Goal: Check status: Check status

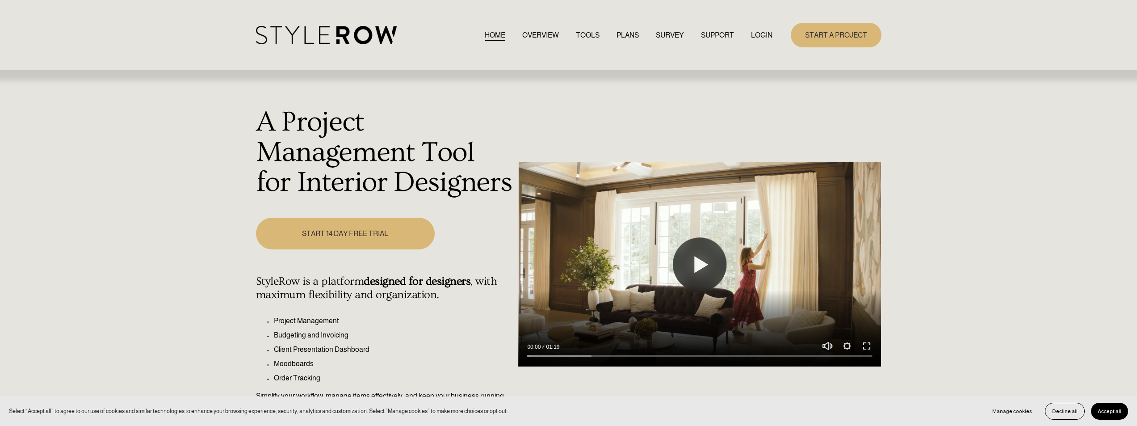
click at [765, 33] on link "LOGIN" at bounding box center [761, 35] width 21 height 12
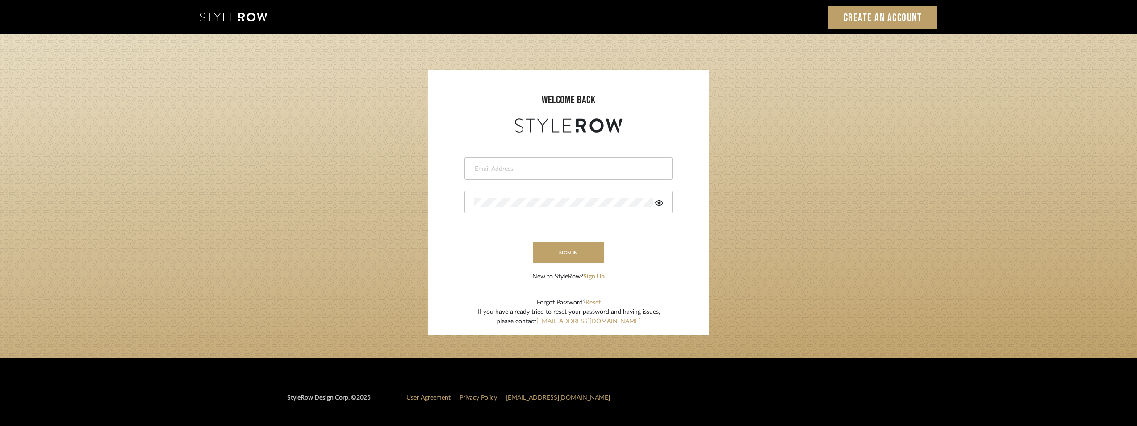
click at [482, 168] on input "email" at bounding box center [567, 168] width 187 height 9
type input "anela@studiodb.com"
click at [502, 197] on div at bounding box center [568, 202] width 208 height 22
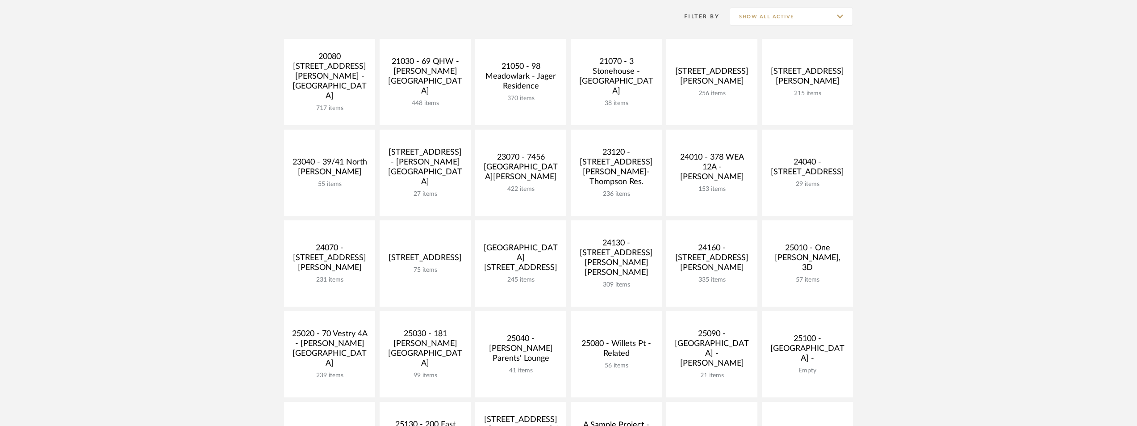
scroll to position [223, 0]
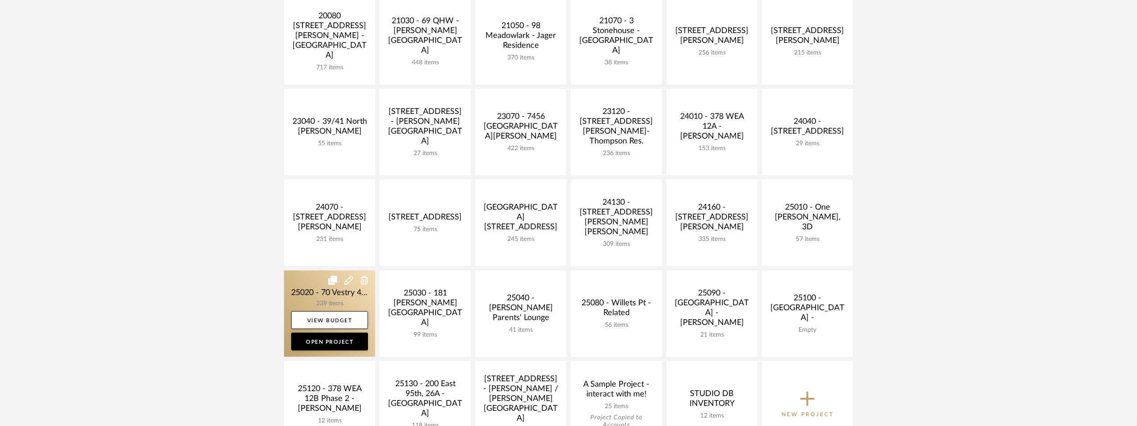
click at [305, 303] on link at bounding box center [329, 313] width 91 height 86
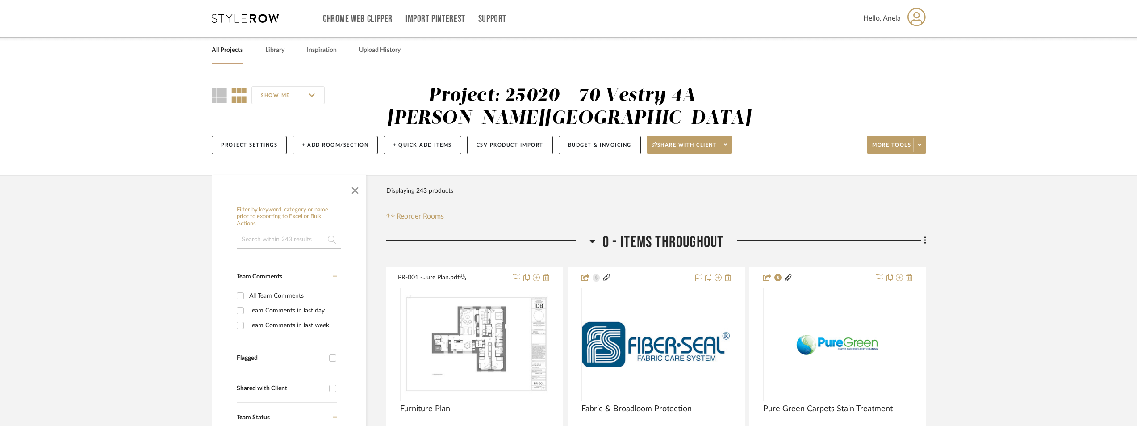
click at [229, 17] on icon at bounding box center [245, 18] width 67 height 9
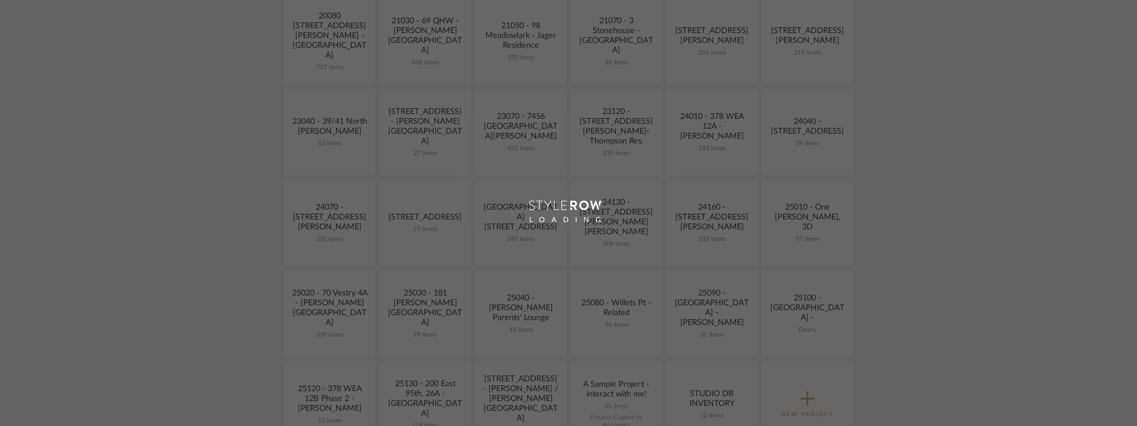
scroll to position [268, 0]
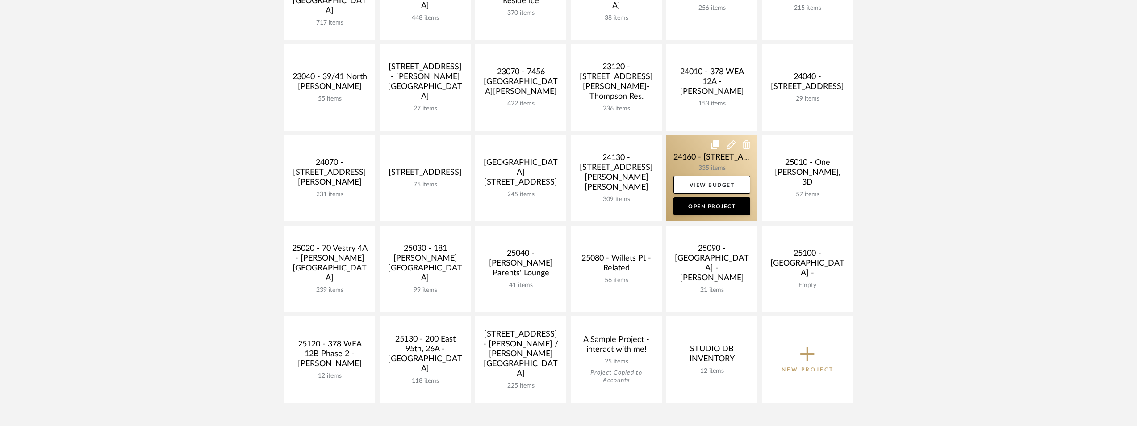
click at [694, 156] on link at bounding box center [711, 178] width 91 height 86
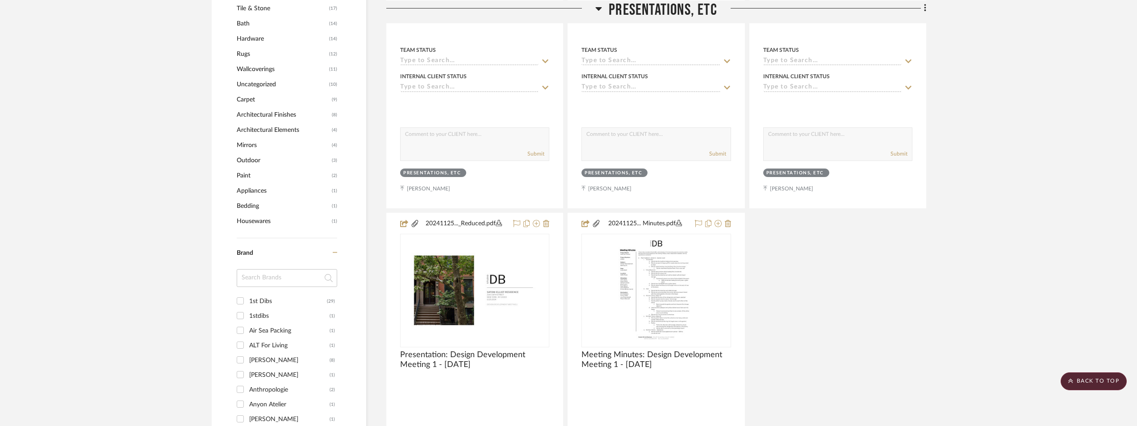
scroll to position [849, 0]
click at [263, 283] on input at bounding box center [287, 276] width 100 height 18
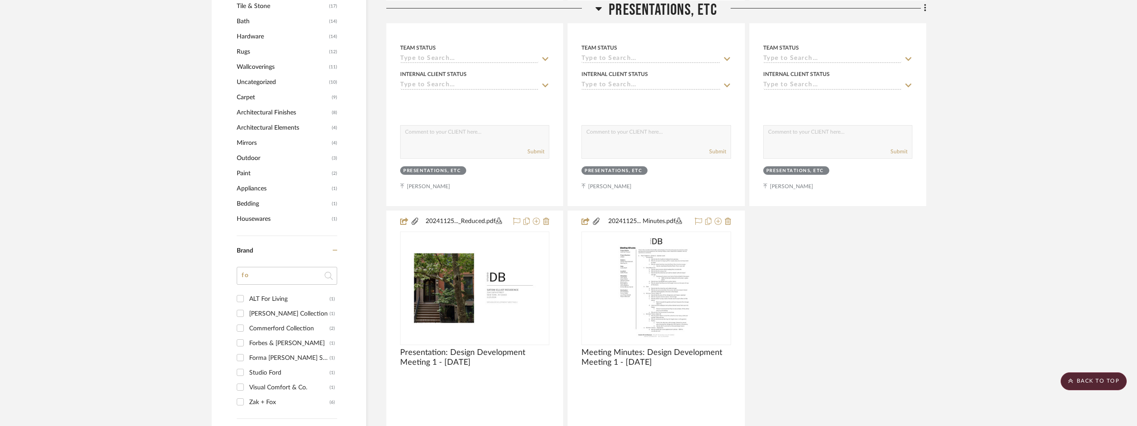
type input "fo"
click at [291, 343] on div "Forbes & Lomax" at bounding box center [289, 343] width 80 height 14
click at [247, 343] on input "Forbes & Lomax (1)" at bounding box center [240, 342] width 14 height 14
checkbox input "true"
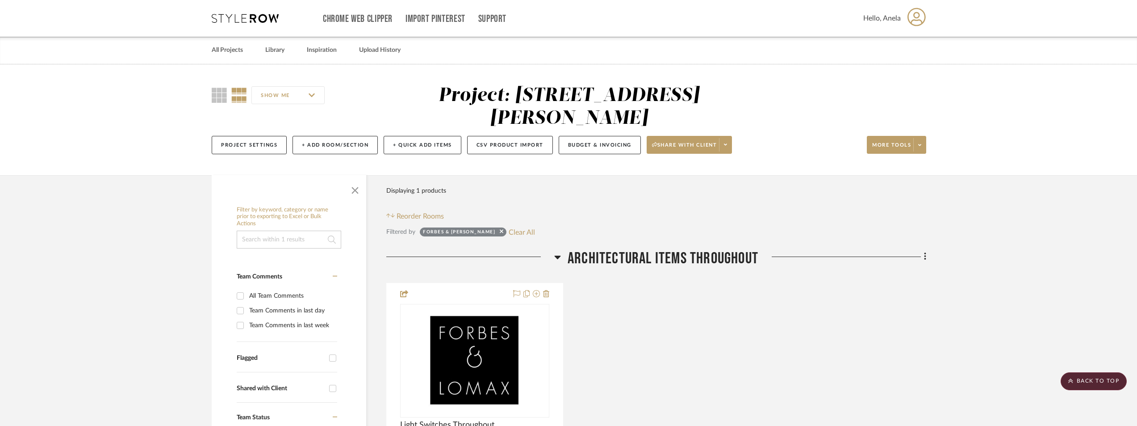
click at [263, 16] on icon at bounding box center [245, 18] width 67 height 9
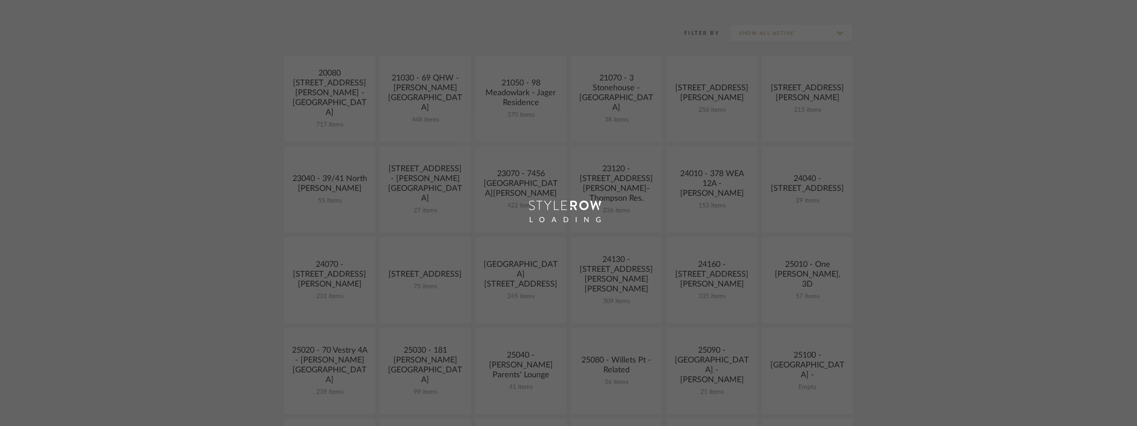
scroll to position [268, 0]
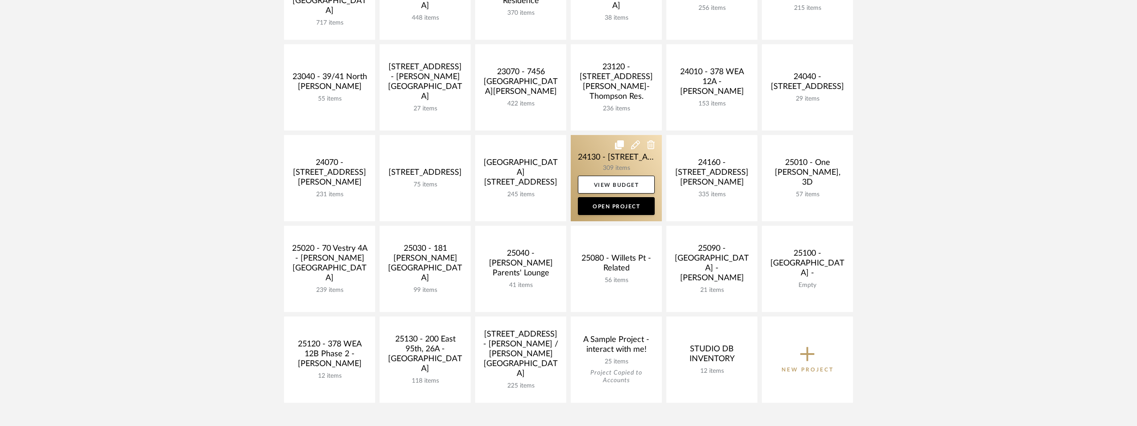
click at [595, 156] on link at bounding box center [616, 178] width 91 height 86
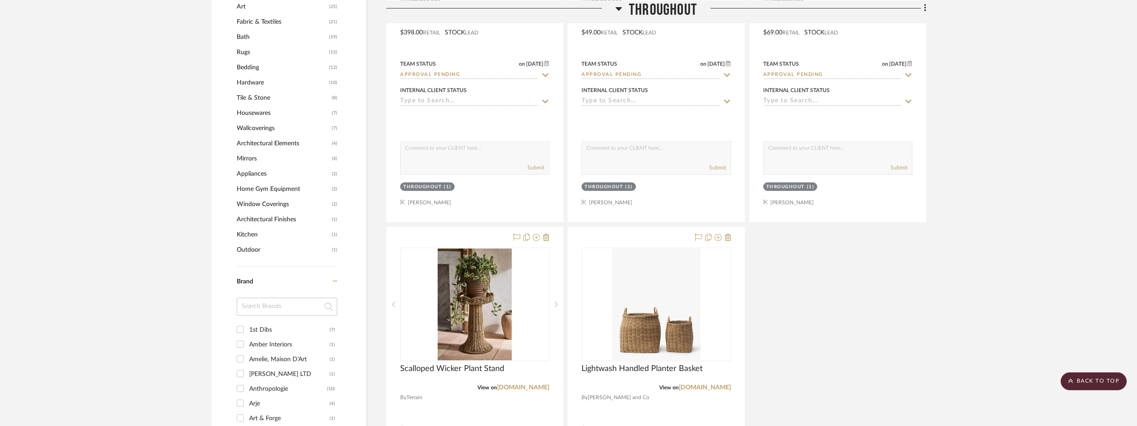
scroll to position [983, 0]
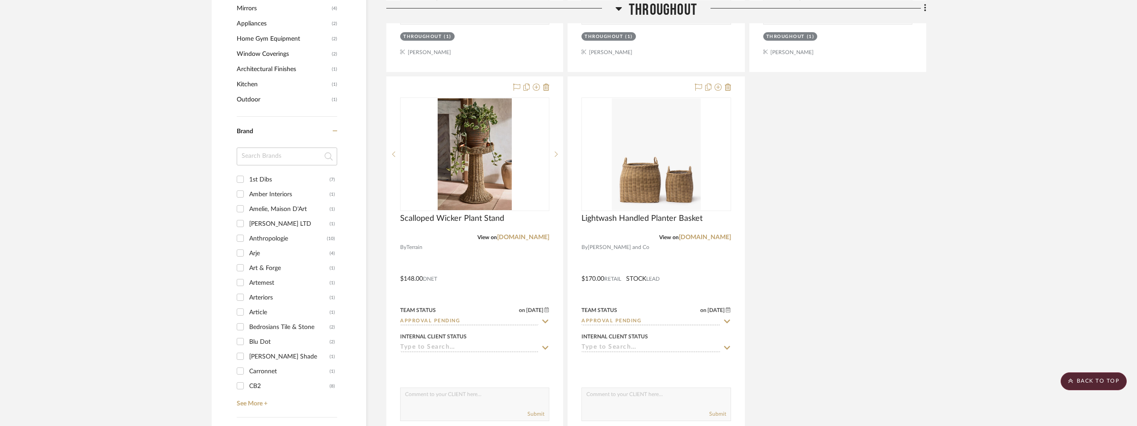
click at [277, 157] on input at bounding box center [287, 156] width 100 height 18
type input "res"
click at [274, 192] on div "Restoration Hardware" at bounding box center [289, 194] width 80 height 14
click at [247, 192] on input "Restoration Hardware (4)" at bounding box center [240, 194] width 14 height 14
checkbox input "true"
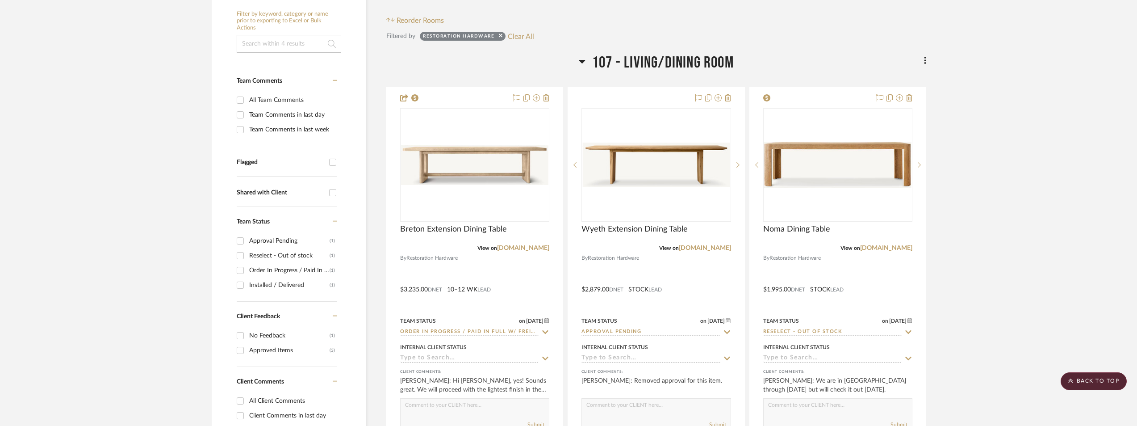
scroll to position [118, 0]
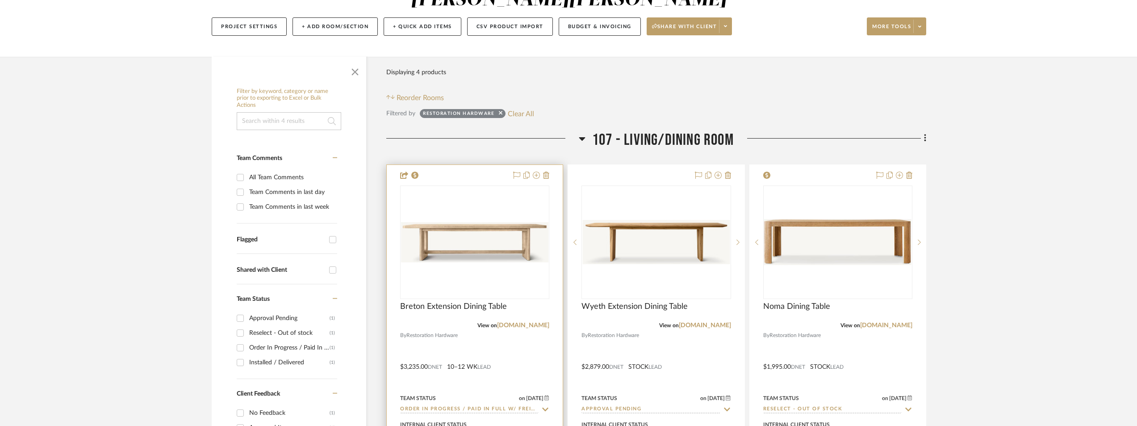
click at [462, 242] on img "0" at bounding box center [474, 242] width 147 height 40
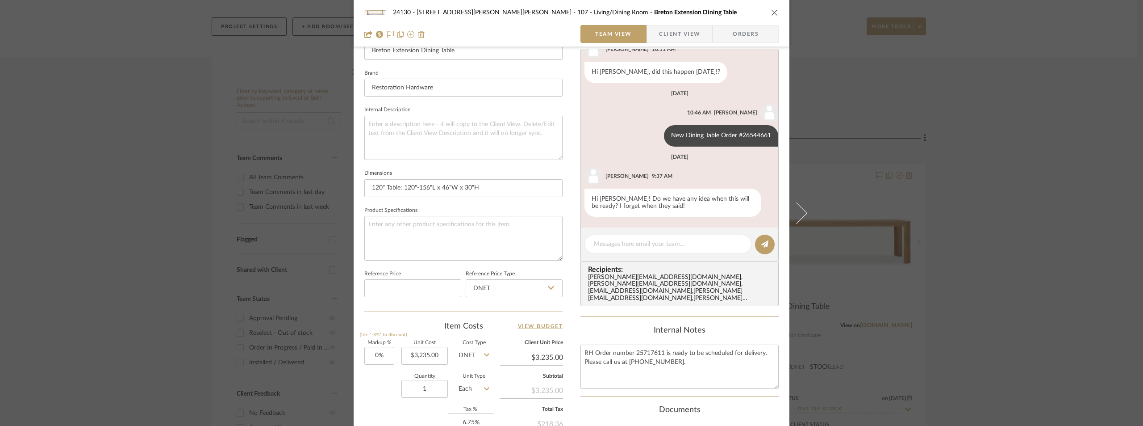
scroll to position [268, 0]
click at [653, 237] on div at bounding box center [668, 243] width 167 height 19
click at [661, 246] on textarea at bounding box center [668, 242] width 148 height 9
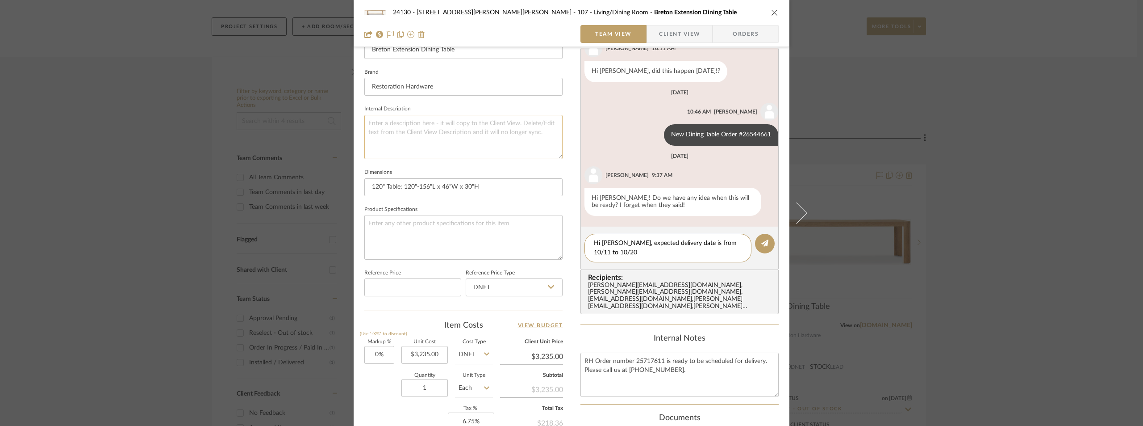
scroll to position [0, 0]
type textarea "Hi Kate, expected delivery date is from 10/11 to 10/20"
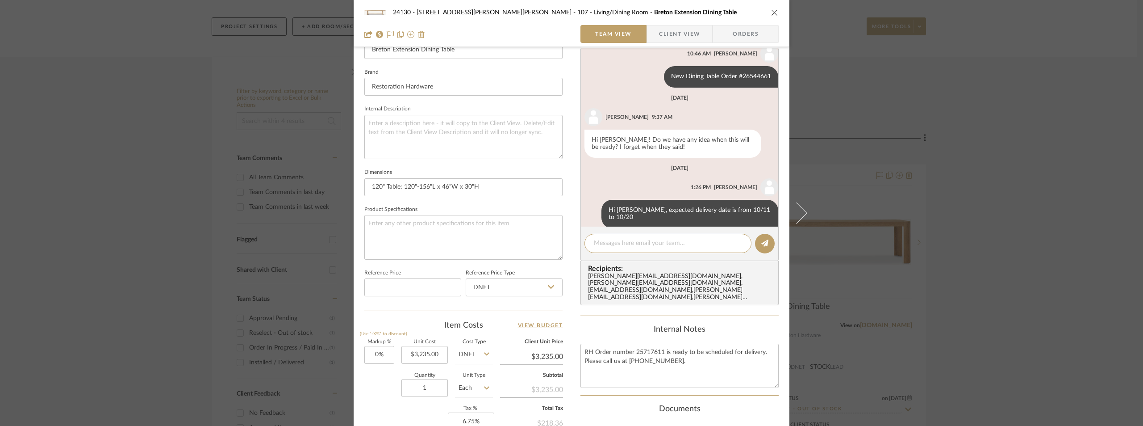
scroll to position [416, 0]
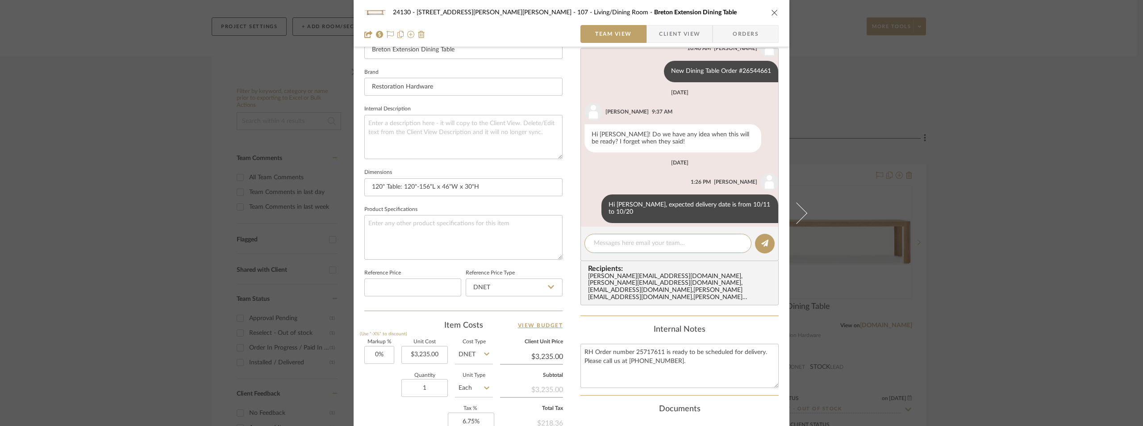
click at [146, 52] on div "24130 - 100 Mine Hill Rd - Costigan 107 - Living/Dining Room Breton Extension D…" at bounding box center [571, 213] width 1143 height 426
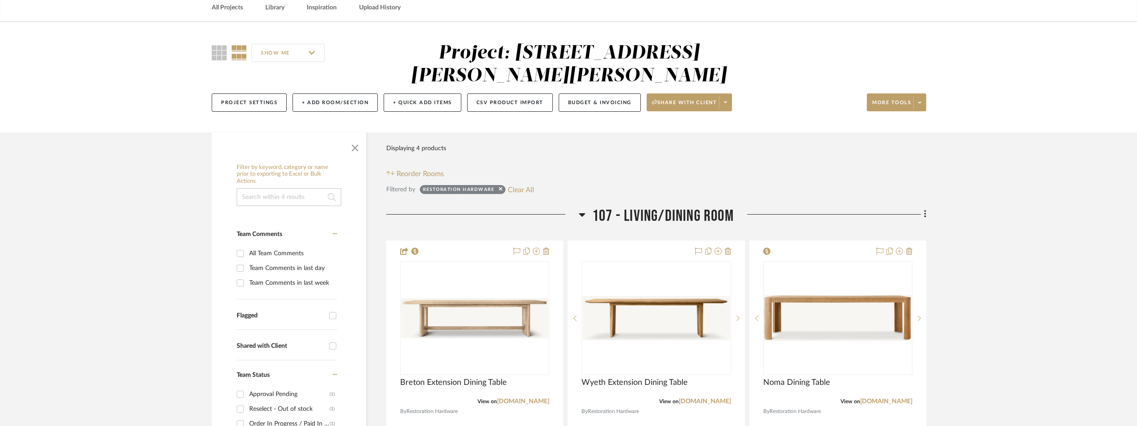
scroll to position [0, 0]
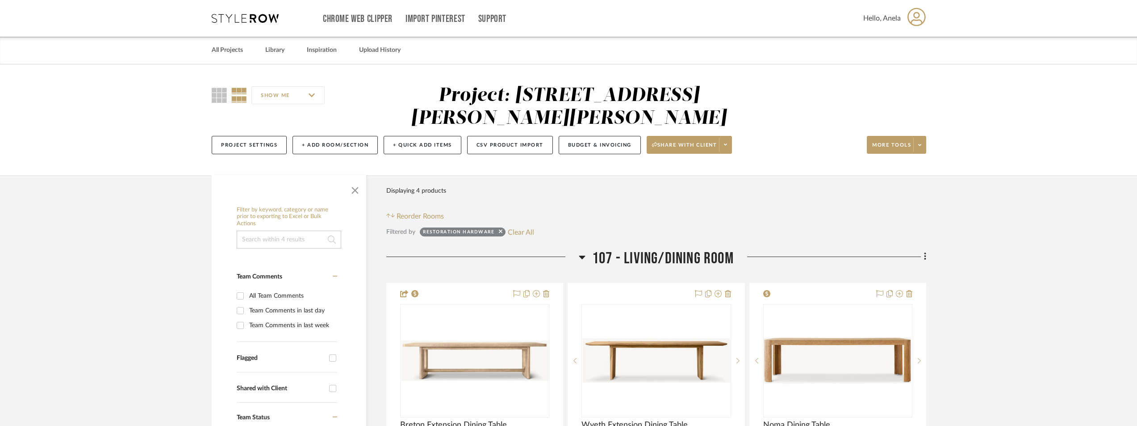
click at [241, 17] on icon at bounding box center [245, 18] width 67 height 9
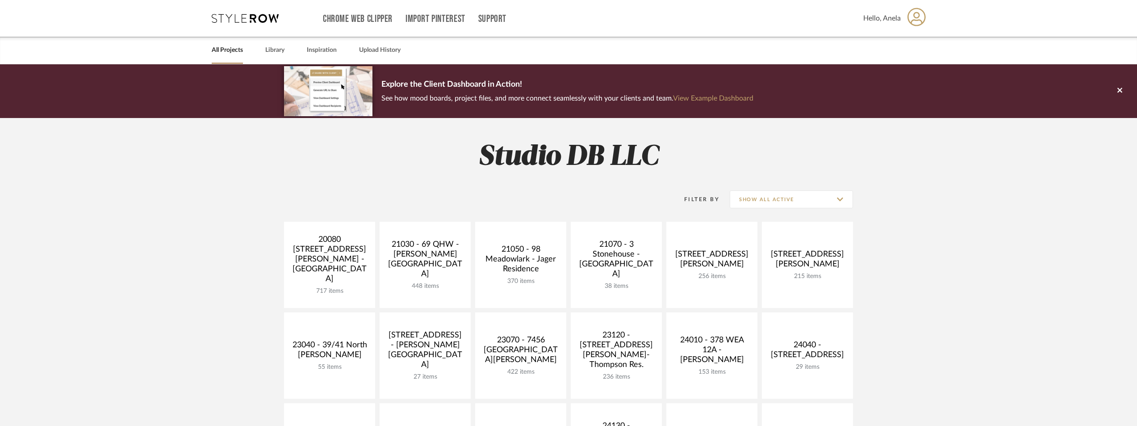
scroll to position [179, 0]
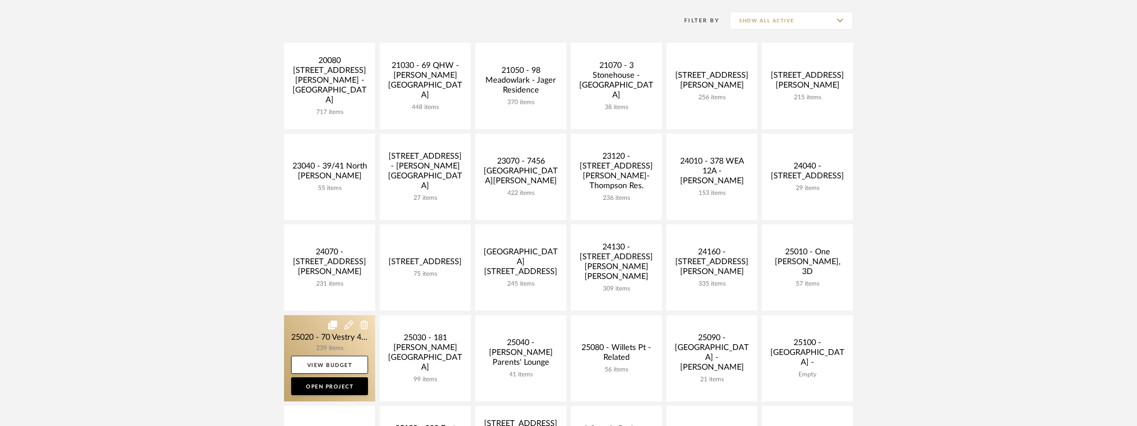
click at [335, 340] on link at bounding box center [329, 358] width 91 height 86
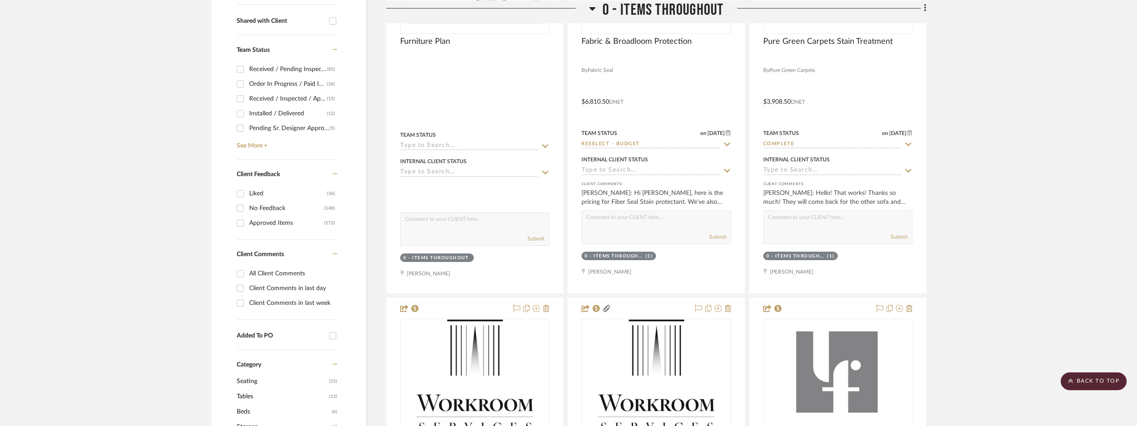
scroll to position [268, 0]
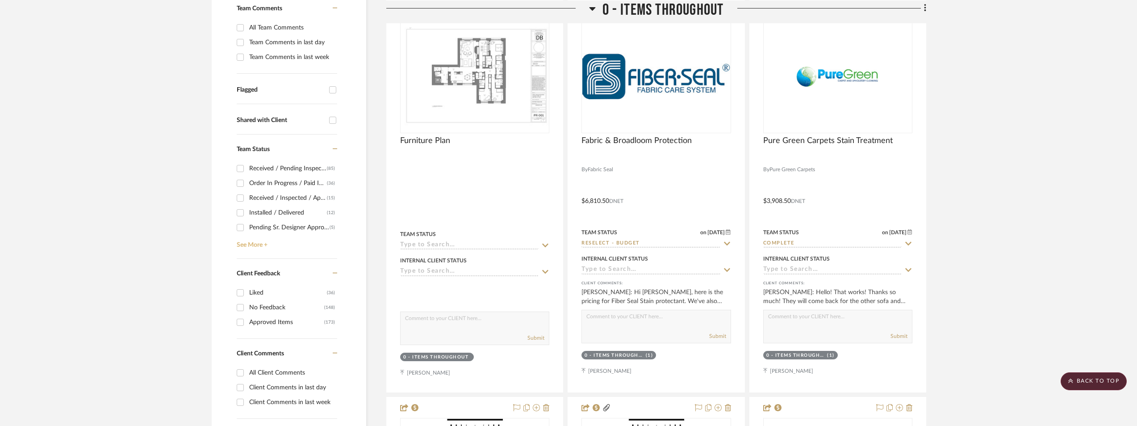
click at [253, 238] on link "See More +" at bounding box center [285, 241] width 103 height 14
click at [268, 193] on div "Shipped / In Transit" at bounding box center [289, 197] width 80 height 14
click at [247, 193] on input "Shipped / In Transit (4)" at bounding box center [240, 197] width 14 height 14
checkbox input "true"
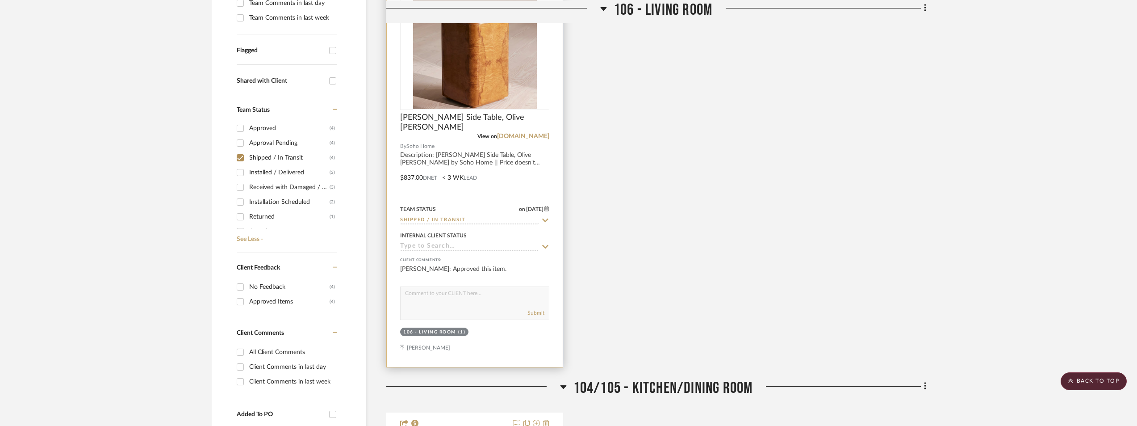
scroll to position [268, 0]
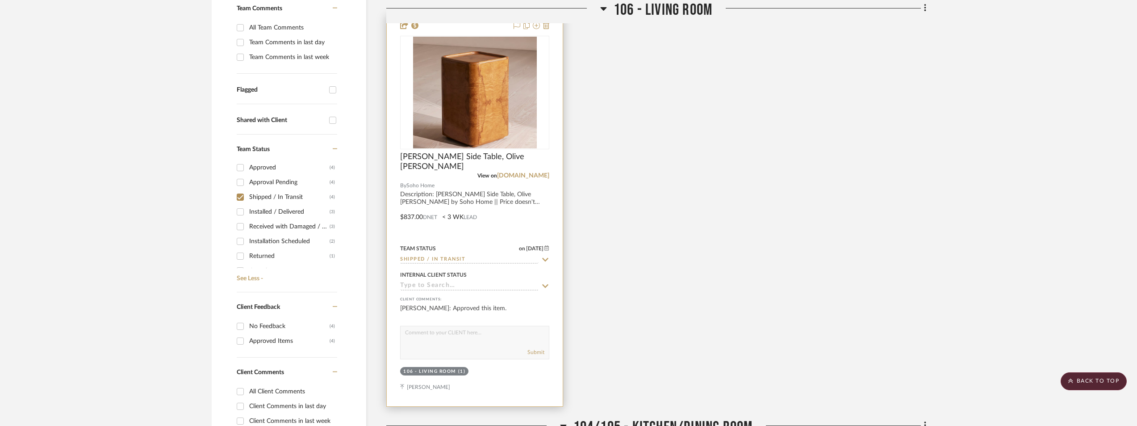
click at [493, 121] on img "0" at bounding box center [475, 93] width 124 height 112
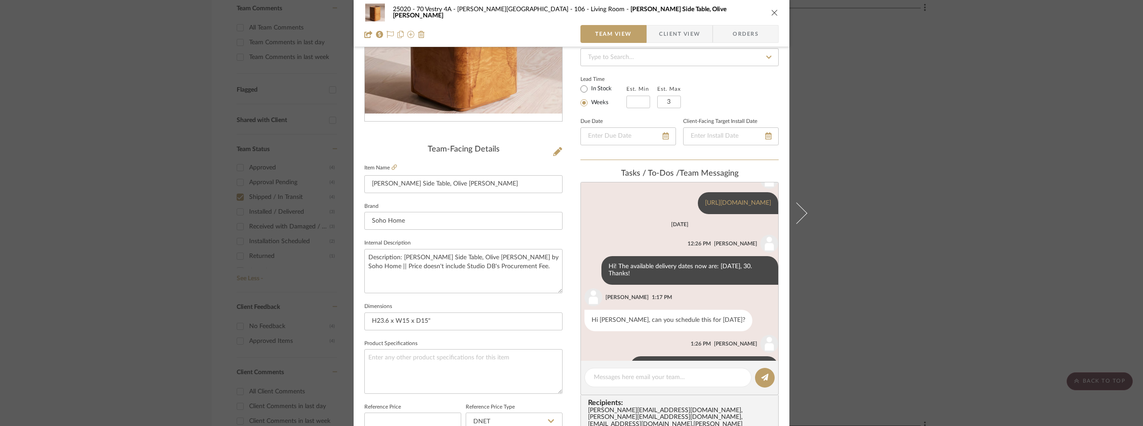
scroll to position [63, 0]
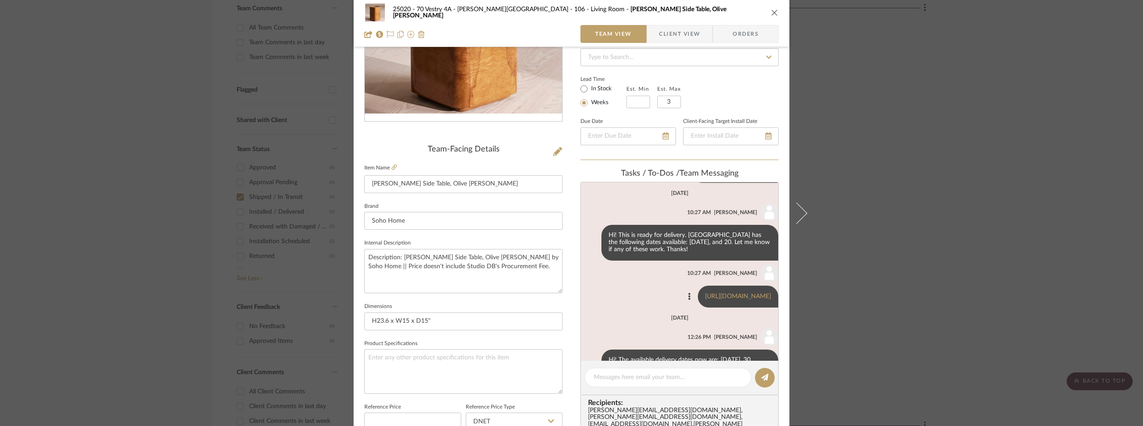
click at [698, 292] on div "https://track.ryder.com/schedulingDateSelection?zipcode=10013&searchText=S25090…" at bounding box center [738, 296] width 80 height 22
click at [705, 294] on link "https://track.ryder.com/schedulingDateSelection?zipcode=10013&searchText=S25090…" at bounding box center [738, 296] width 66 height 6
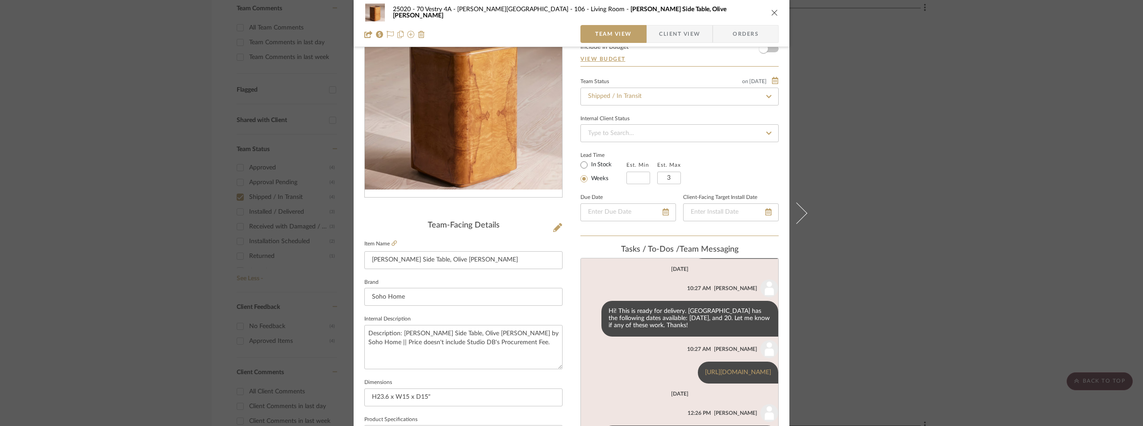
scroll to position [0, 0]
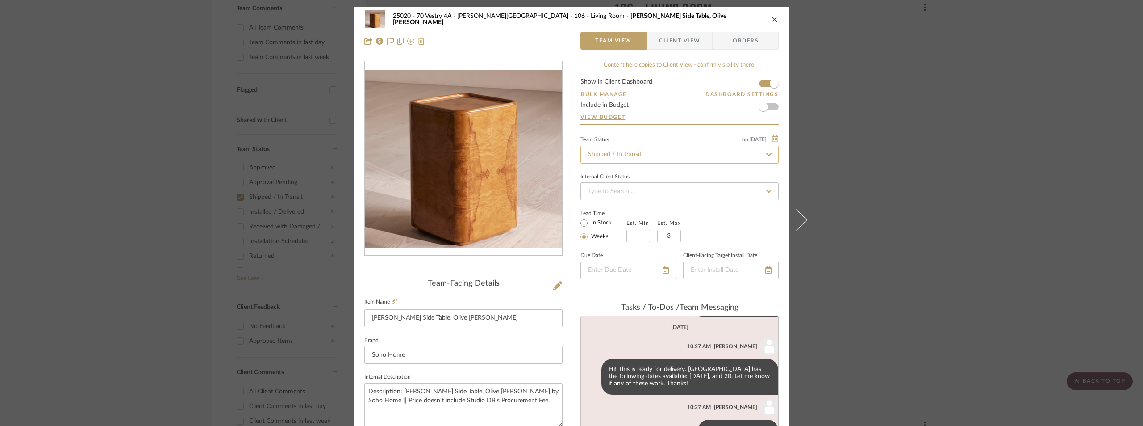
click at [605, 151] on input "Shipped / In Transit" at bounding box center [680, 155] width 198 height 18
type input "rece"
click at [657, 238] on div "Received / Pending Inspection" at bounding box center [676, 246] width 197 height 23
type input "9/26/2025"
type input "Received / Pending Inspection"
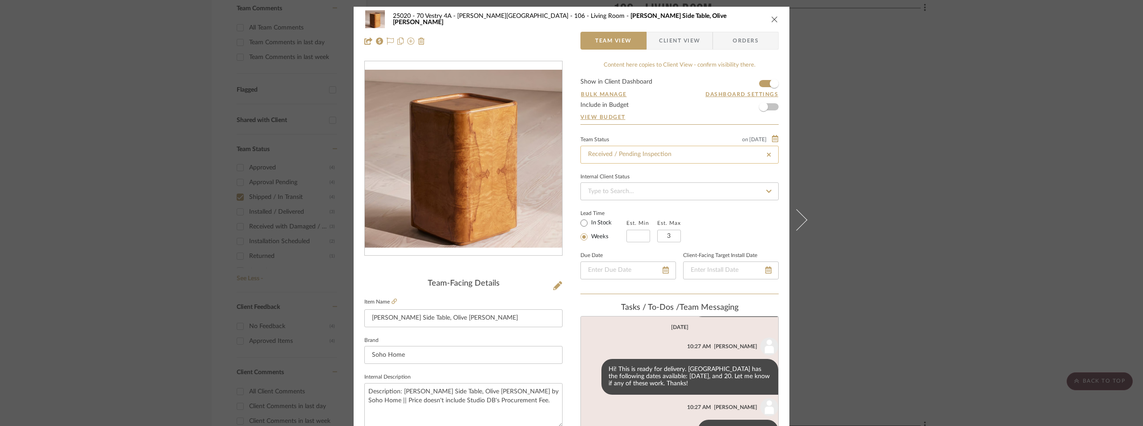
type input "9/26/2025"
type input "Received / Pending Inspection"
click at [908, 123] on div "25020 - 70 Vestry 4A - Grant-Stanleigh 106 - Living Room Dawson Side Table, Oli…" at bounding box center [571, 213] width 1143 height 426
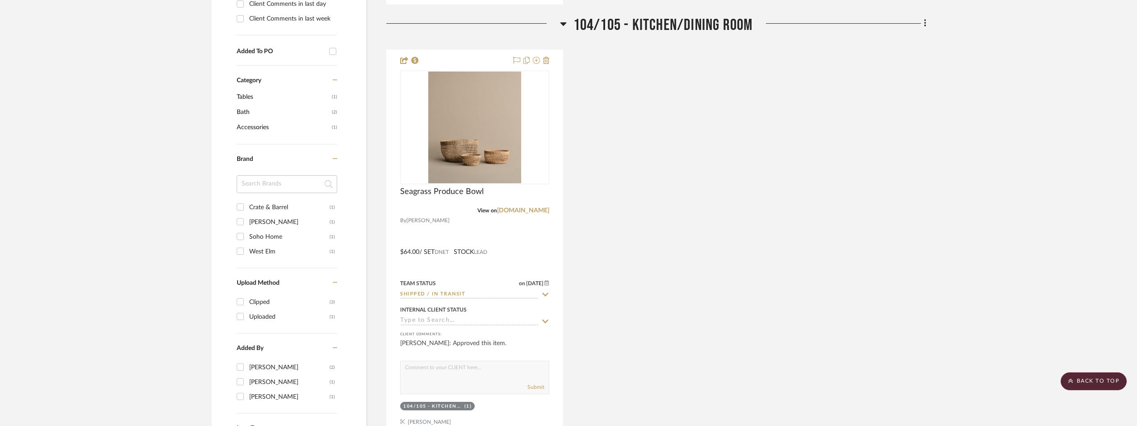
scroll to position [759, 0]
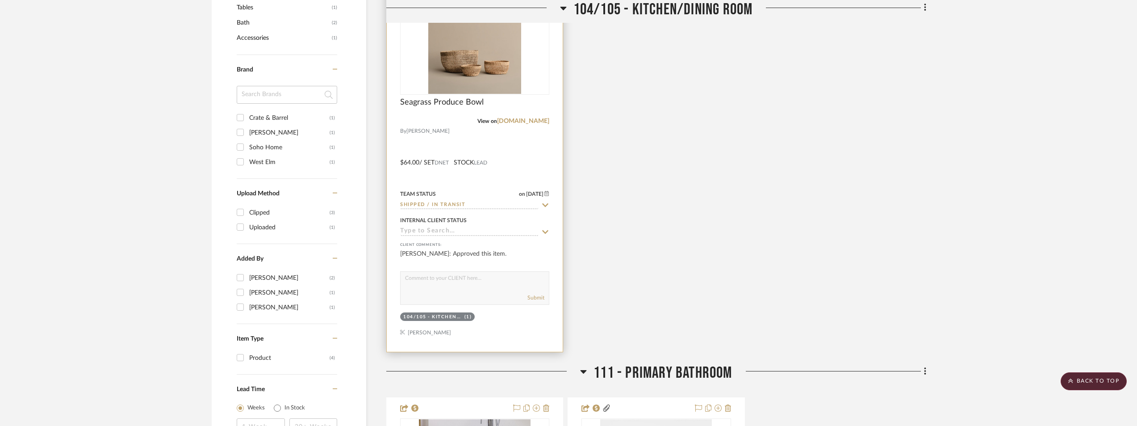
click at [498, 63] on img "0" at bounding box center [474, 38] width 93 height 112
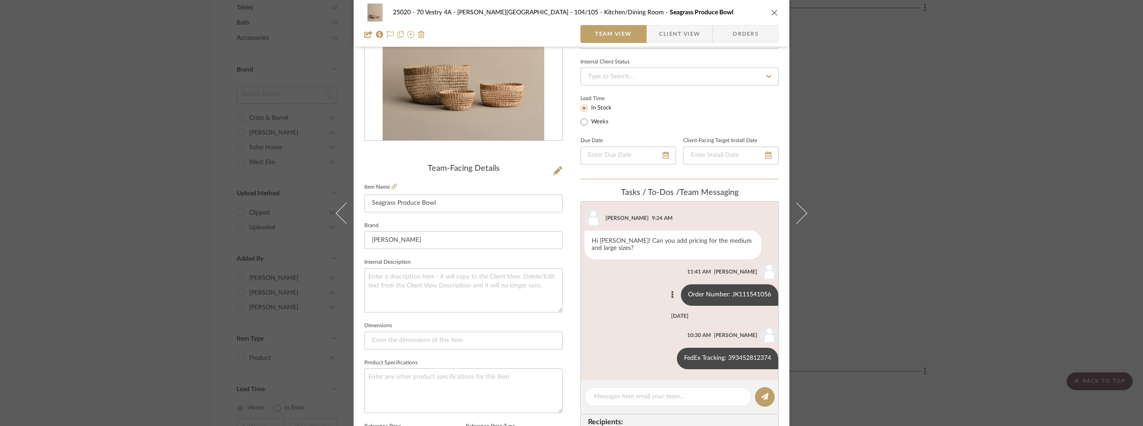
scroll to position [179, 0]
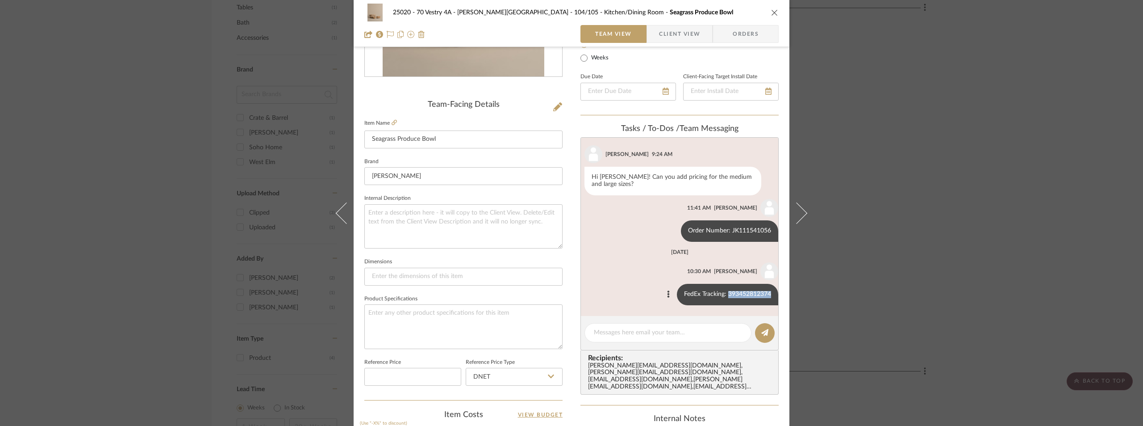
drag, startPoint x: 721, startPoint y: 292, endPoint x: 764, endPoint y: 289, distance: 43.4
click at [764, 289] on div "FedEx Tracking: 393452812374" at bounding box center [727, 294] width 101 height 21
copy div "393452812374"
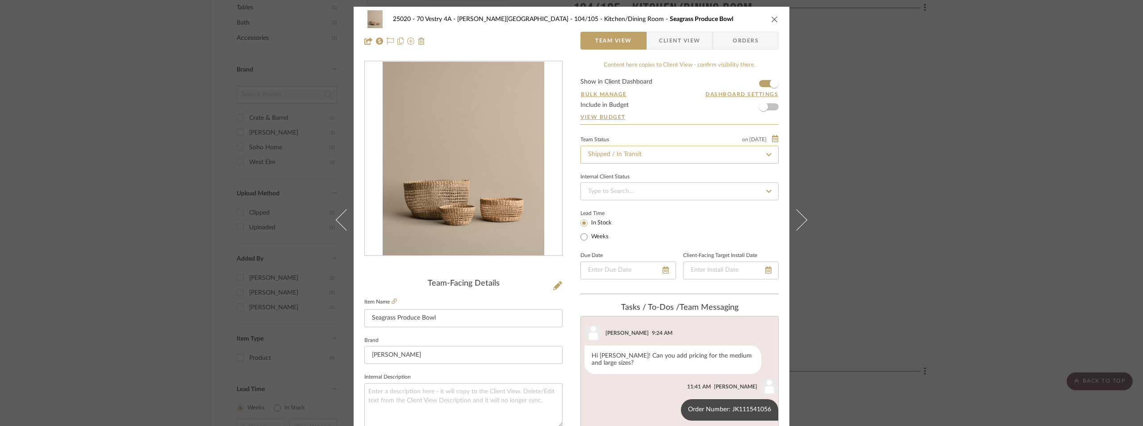
click at [647, 157] on input "Shipped / In Transit" at bounding box center [680, 155] width 198 height 18
type input "rece"
click at [648, 237] on div "Received / Pending Inspection" at bounding box center [676, 246] width 197 height 23
type input "9/26/2025"
type input "Received / Pending Inspection"
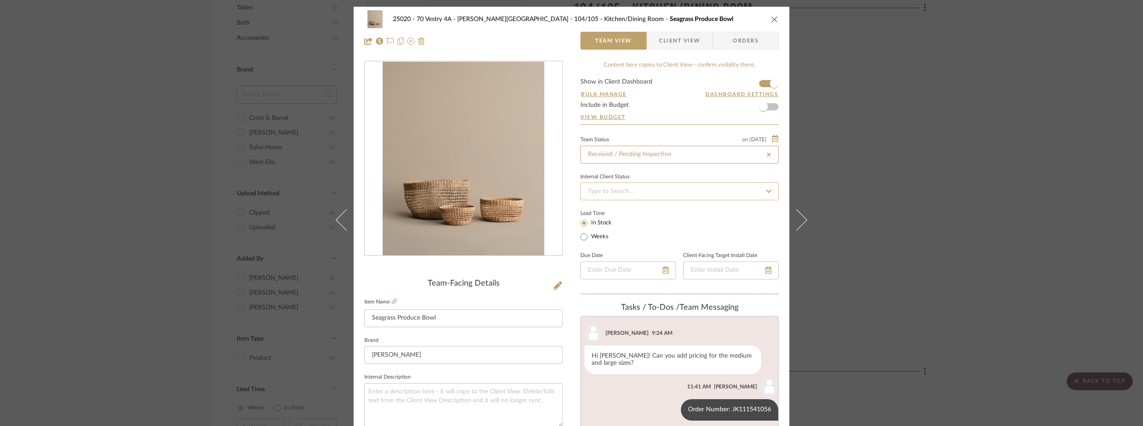
type input "9/26/2025"
type input "Received / Pending Inspection"
click at [651, 197] on input at bounding box center [680, 191] width 198 height 18
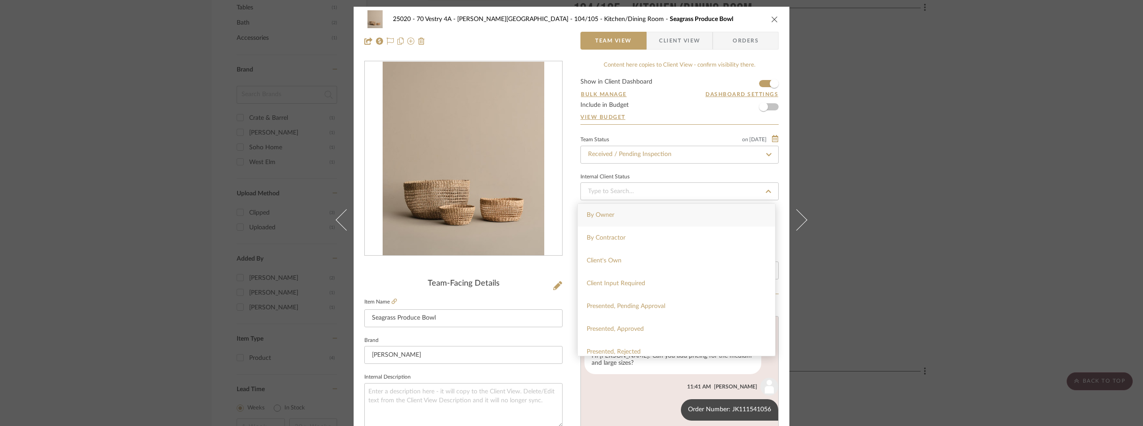
click at [663, 178] on div "Internal Client Status" at bounding box center [680, 177] width 198 height 4
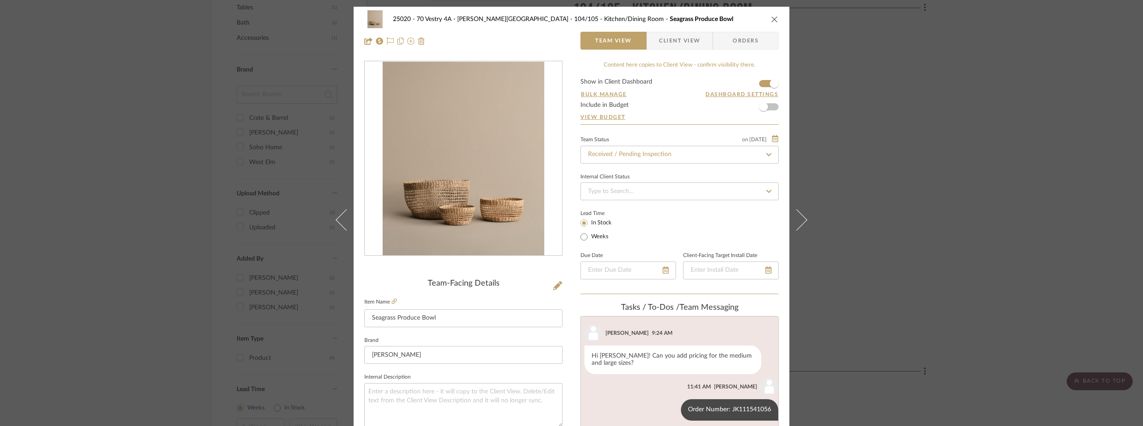
click at [865, 130] on div "25020 - 70 Vestry 4A - Grant-Stanleigh 104/105 - Kitchen/Dining Room Seagrass P…" at bounding box center [571, 213] width 1143 height 426
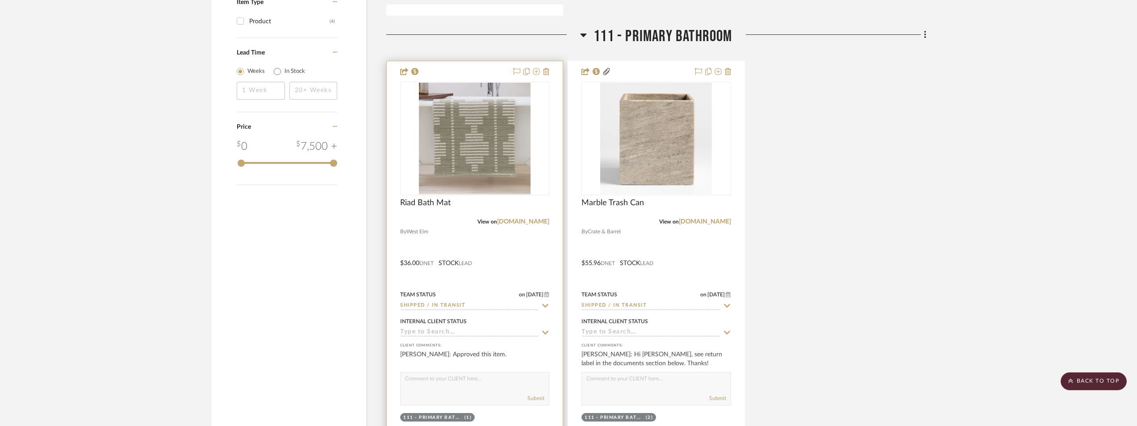
scroll to position [1117, 0]
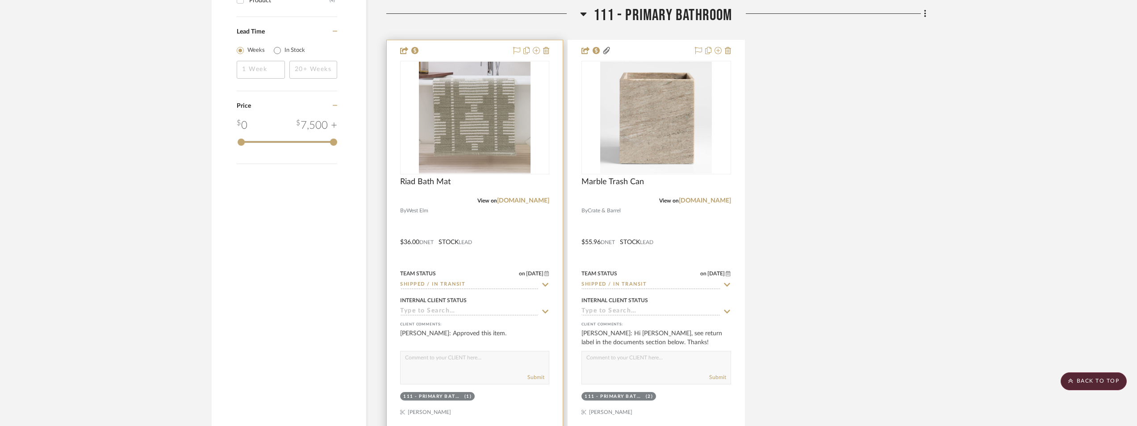
click at [0, 0] on img at bounding box center [0, 0] width 0 height 0
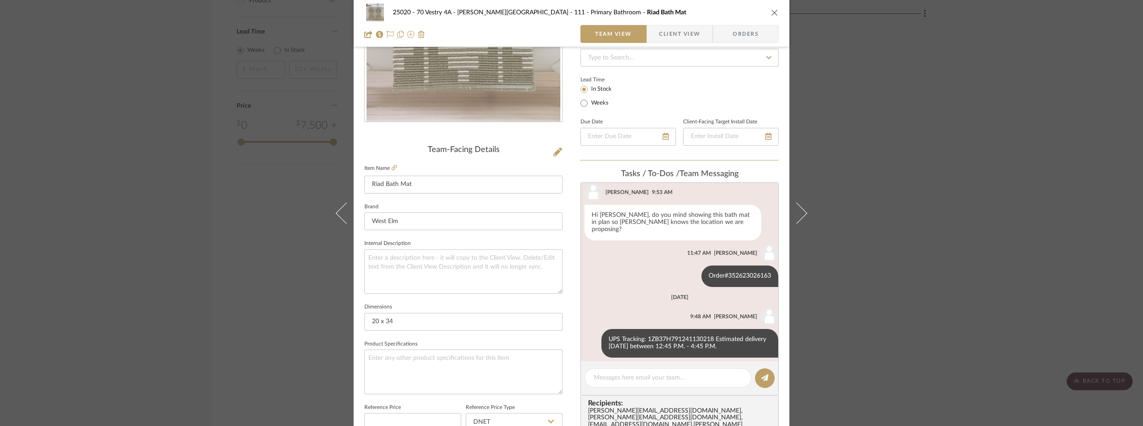
scroll to position [134, 0]
drag, startPoint x: 639, startPoint y: 329, endPoint x: 707, endPoint y: 327, distance: 68.8
click at [707, 328] on div "UPS Tracking: 1ZB37H791241130218 Estimated delivery Thursday, September 25 betw…" at bounding box center [690, 342] width 177 height 29
copy div "1ZB37H791241130218"
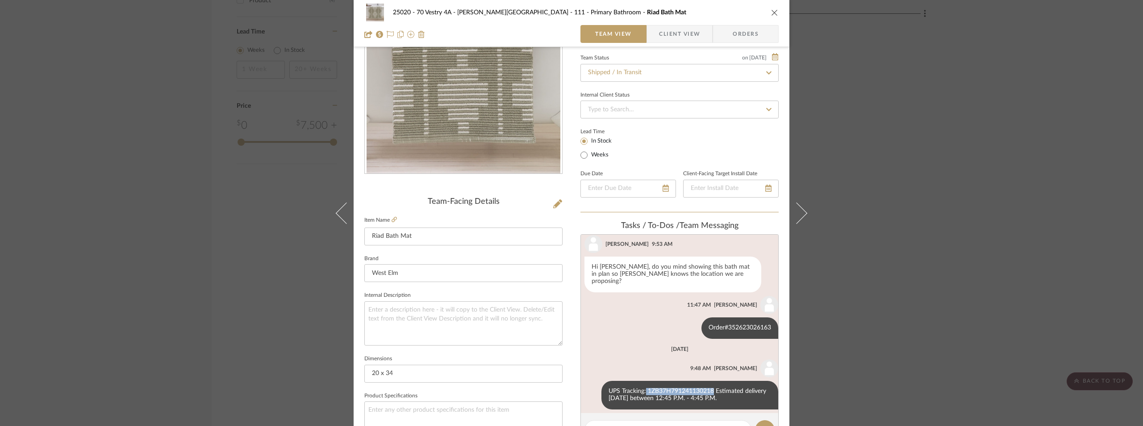
scroll to position [0, 0]
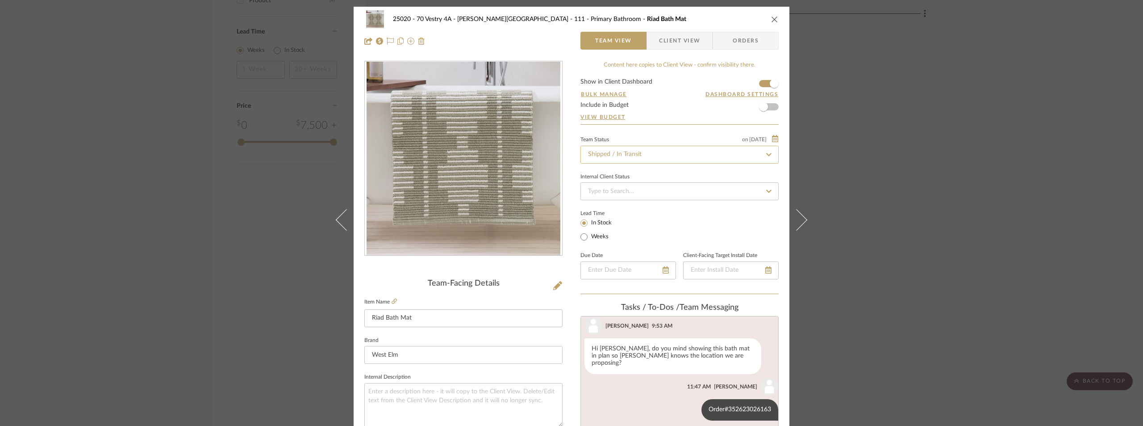
click at [625, 156] on input "Shipped / In Transit" at bounding box center [680, 155] width 198 height 18
type input "rece"
click at [668, 242] on div "Received / Pending Inspection" at bounding box center [676, 246] width 197 height 23
type input "9/26/2025"
type input "Received / Pending Inspection"
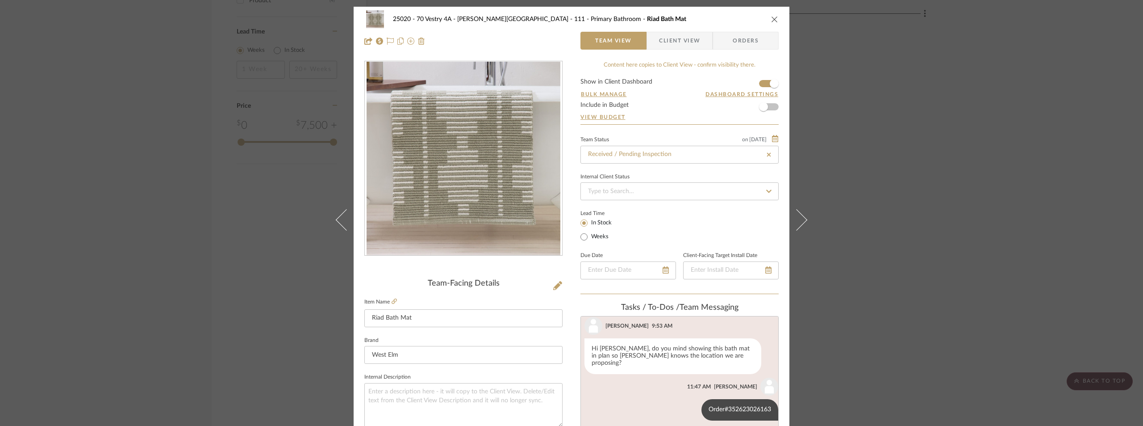
type input "9/26/2025"
type input "Received / Pending Inspection"
click at [673, 217] on div "Lead Time In Stock Weeks" at bounding box center [680, 224] width 198 height 35
click at [969, 188] on div "25020 - 70 Vestry 4A - Grant-Stanleigh 111 - Primary Bathroom Riad Bath Mat Tea…" at bounding box center [571, 213] width 1143 height 426
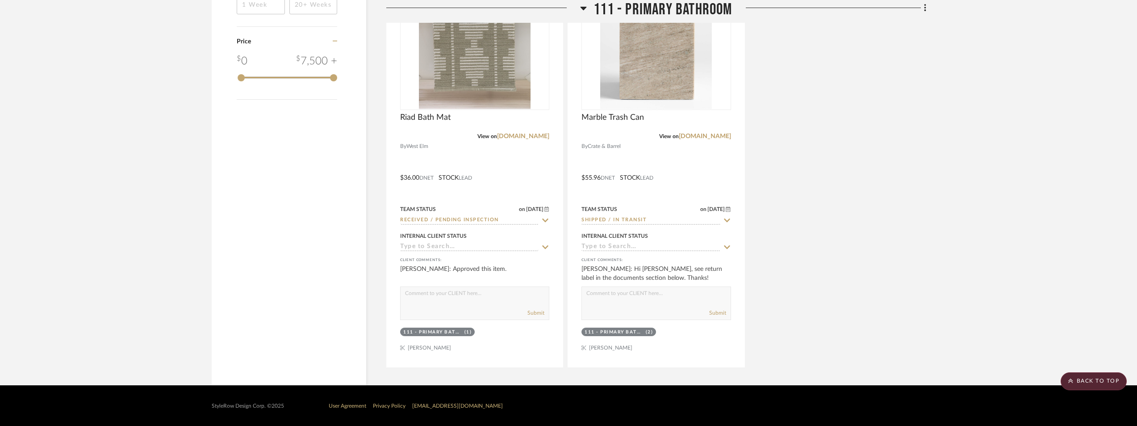
scroll to position [1181, 0]
click at [678, 82] on div at bounding box center [656, 52] width 149 height 113
click at [678, 82] on img "0" at bounding box center [656, 53] width 112 height 112
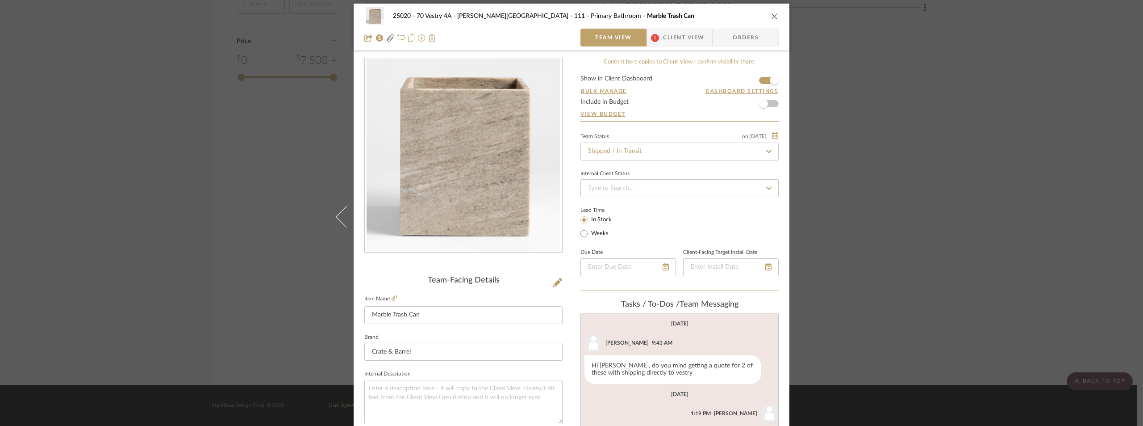
scroll to position [0, 0]
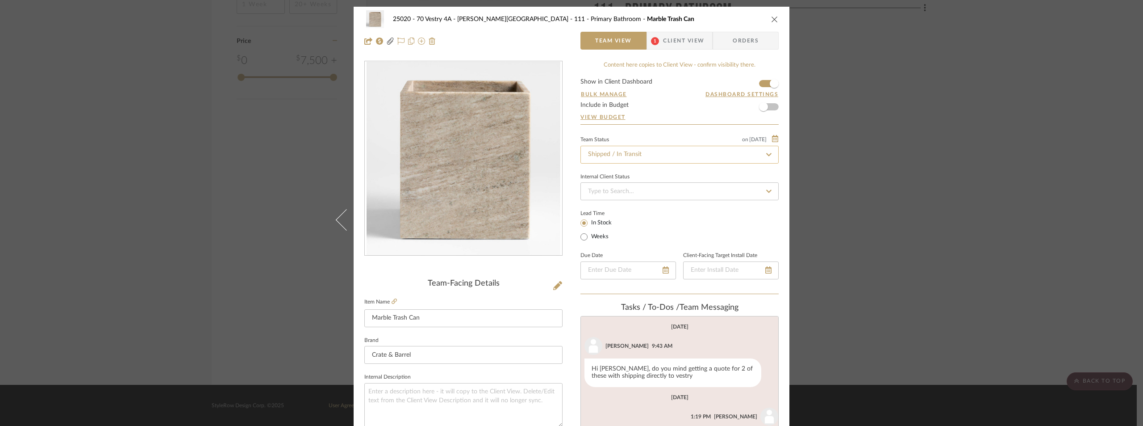
click at [645, 151] on input "Shipped / In Transit" at bounding box center [680, 155] width 198 height 18
type input "rece"
click at [651, 239] on div "Received / Pending Inspection" at bounding box center [676, 246] width 197 height 23
type input "9/26/2025"
type input "Received / Pending Inspection"
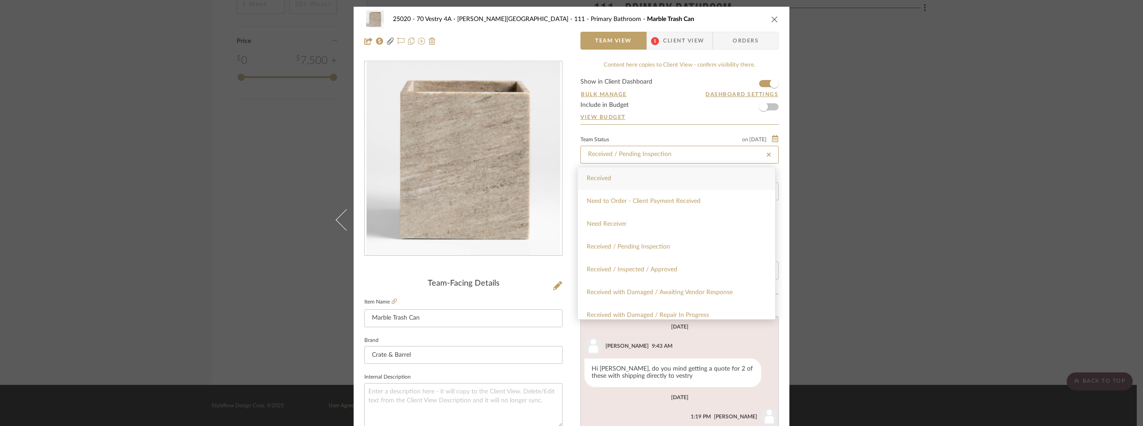
type input "9/26/2025"
type input "Received / Pending Inspection"
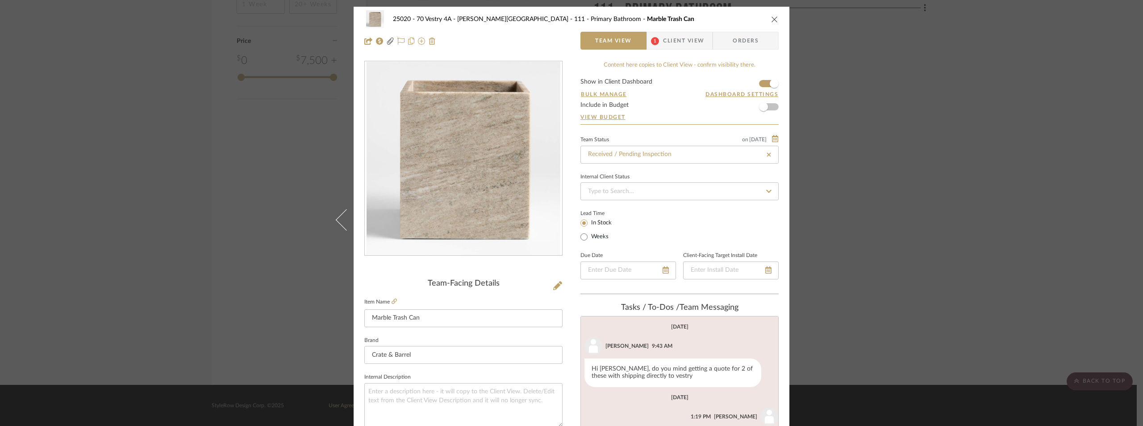
click at [649, 215] on div "Lead Time In Stock Weeks" at bounding box center [680, 224] width 198 height 35
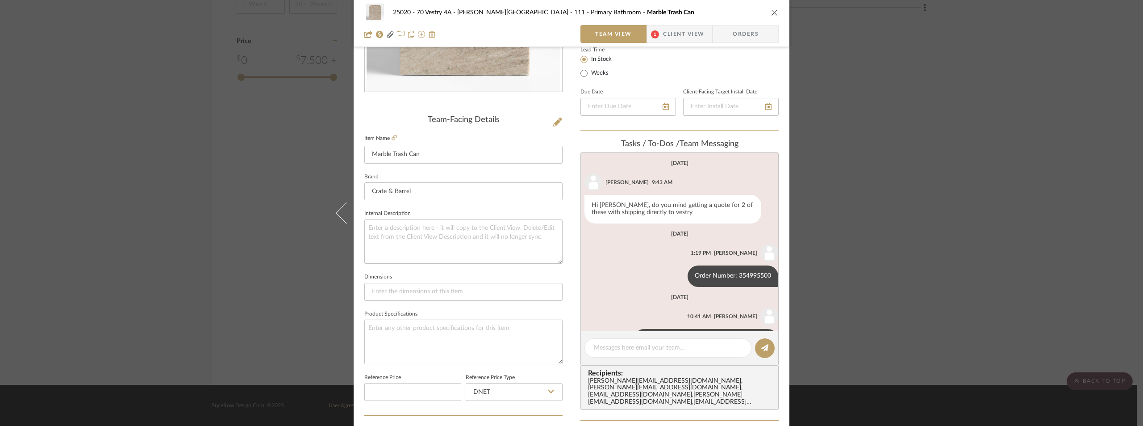
scroll to position [442, 0]
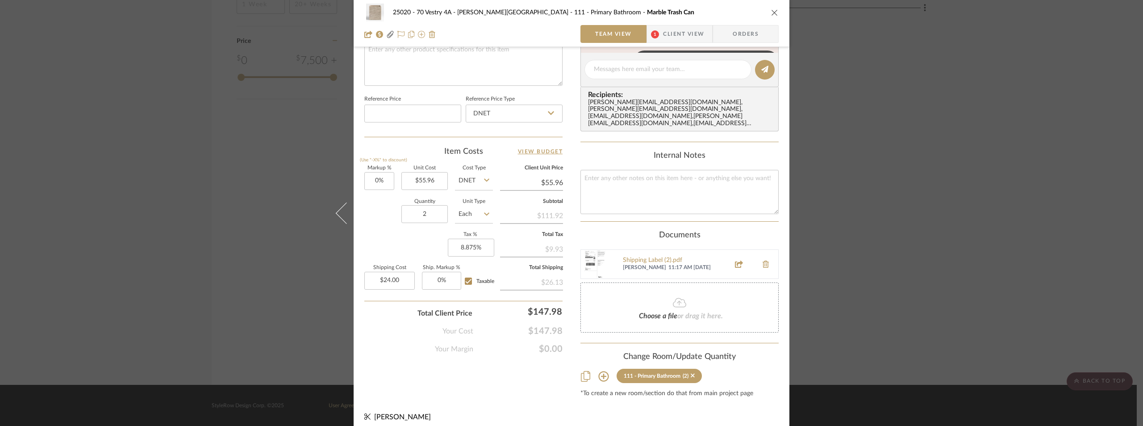
click at [960, 181] on div "25020 - 70 Vestry 4A - Grant-Stanleigh 111 - Primary Bathroom Marble Trash Can …" at bounding box center [571, 213] width 1143 height 426
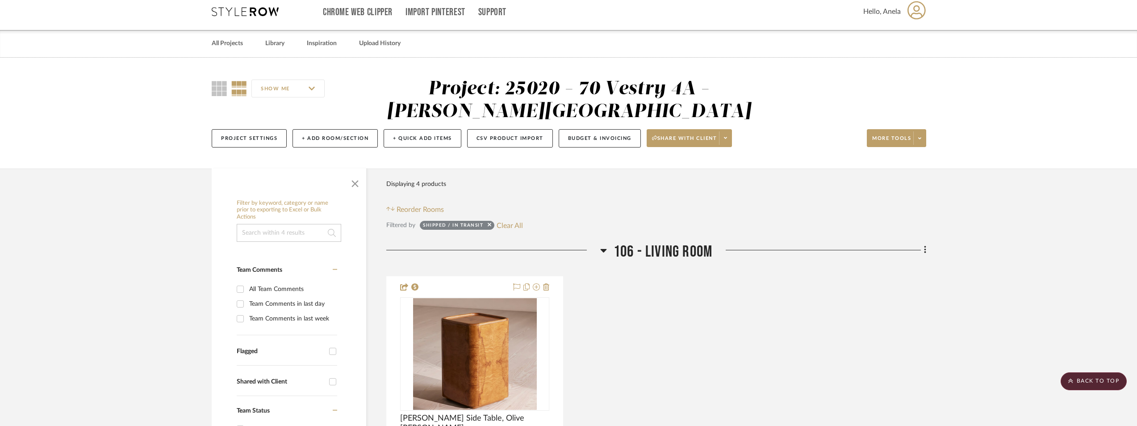
scroll to position [0, 0]
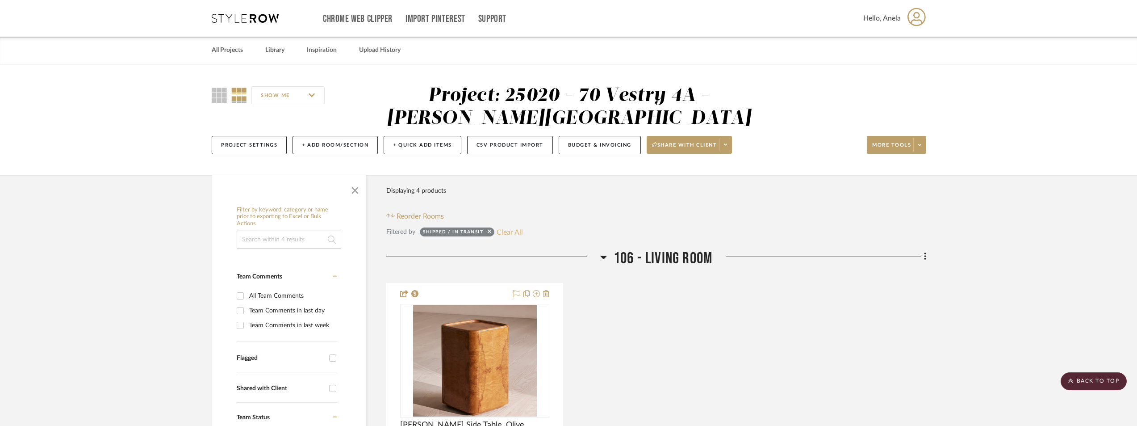
click at [514, 228] on button "Clear All" at bounding box center [510, 232] width 26 height 12
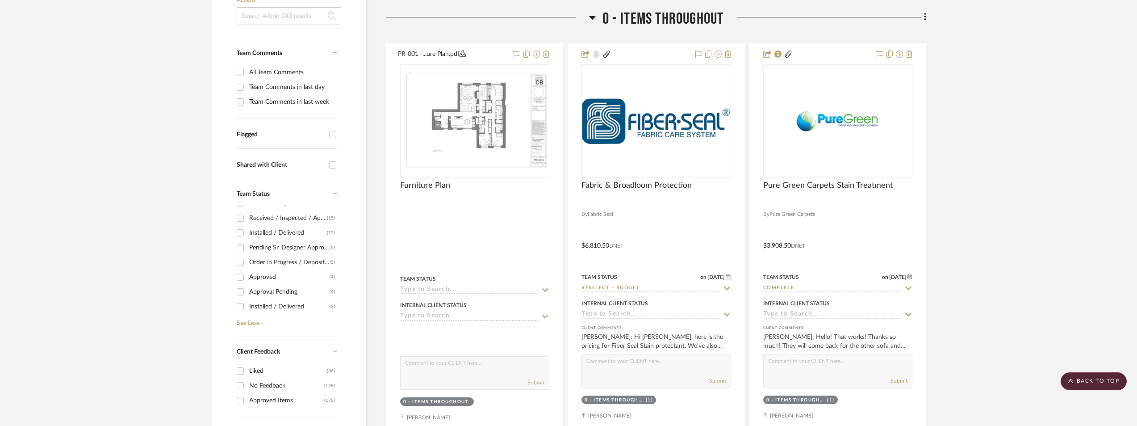
scroll to position [9, 0]
click at [311, 282] on div "Order in Progress / Deposit Paid / Balance due" at bounding box center [289, 278] width 80 height 14
click at [247, 282] on input "Order in Progress / Deposit Paid / Balance due (5)" at bounding box center [240, 278] width 14 height 14
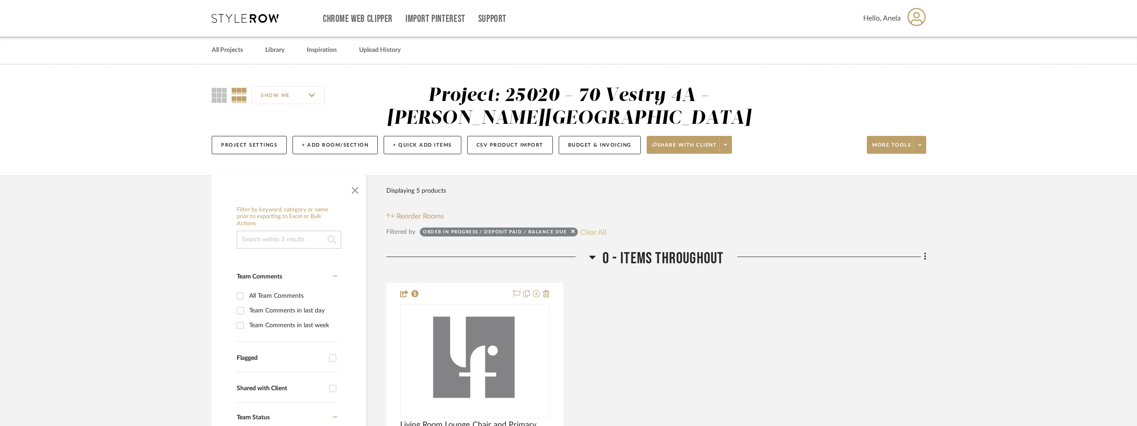
click at [582, 233] on button "Clear All" at bounding box center [593, 232] width 26 height 12
checkbox input "false"
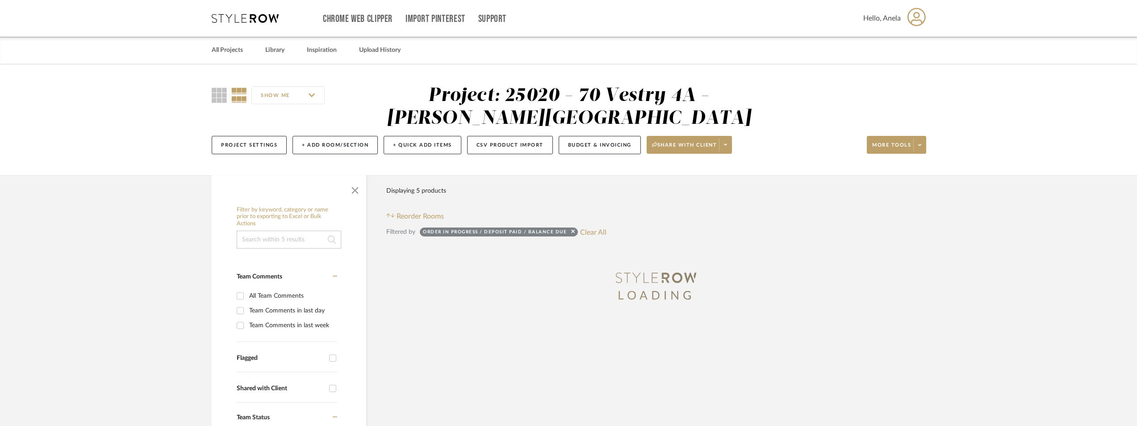
click at [263, 25] on div "Chrome Web Clipper Import Pinterest Support All Projects Library Inspiration Up…" at bounding box center [569, 18] width 715 height 37
click at [262, 12] on div "Chrome Web Clipper Import Pinterest Support All Projects Library Inspiration Up…" at bounding box center [569, 18] width 715 height 37
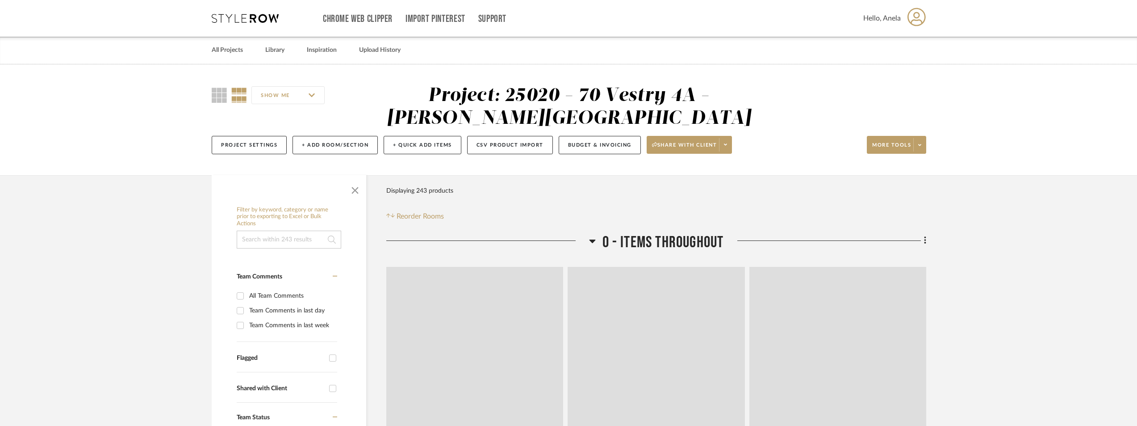
click at [261, 14] on icon at bounding box center [245, 18] width 67 height 9
